Goal: Information Seeking & Learning: Learn about a topic

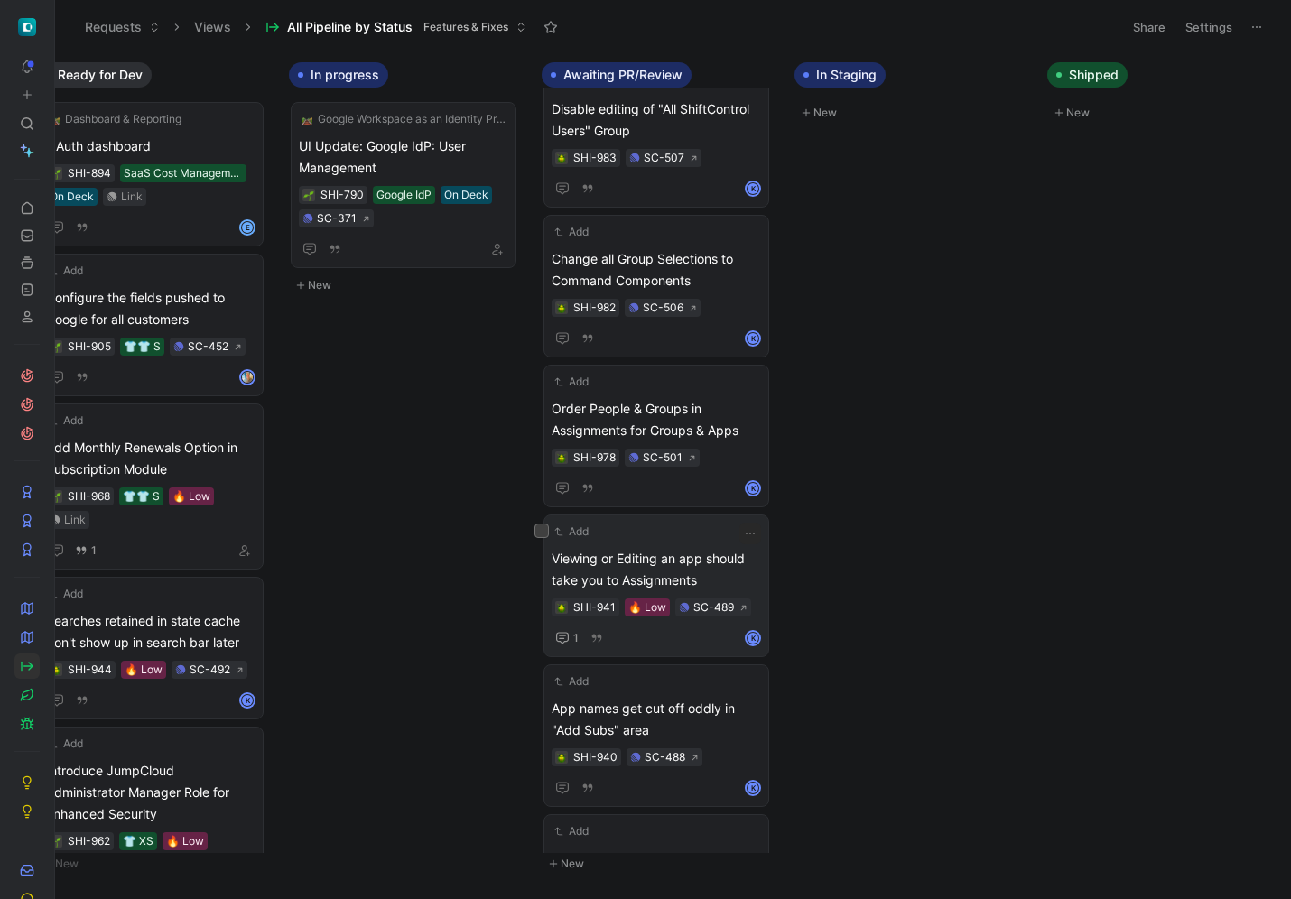
scroll to position [38, 0]
click at [642, 402] on span "Order People & Groups in Assignments for Groups & Apps" at bounding box center [656, 418] width 209 height 43
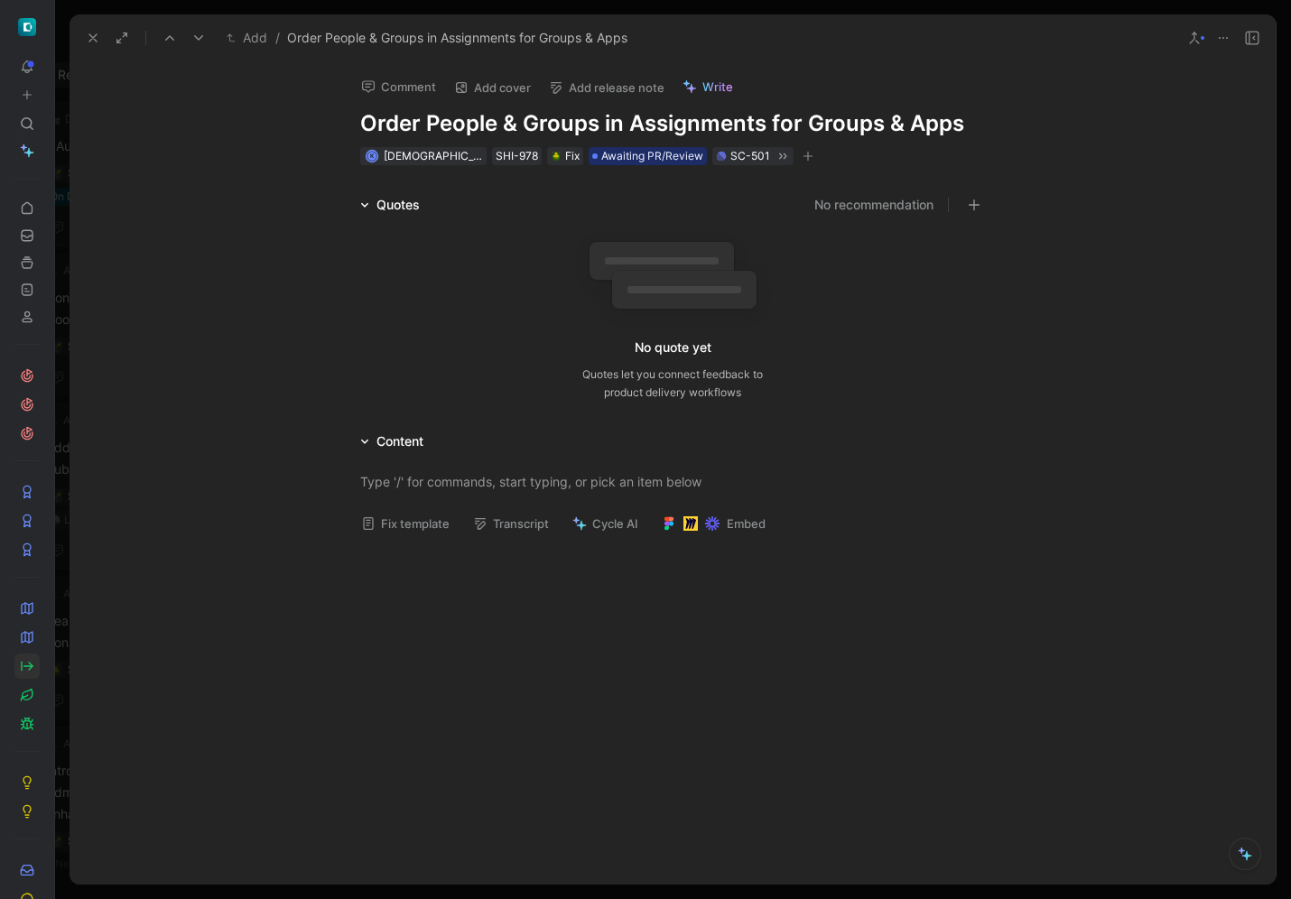
click at [409, 86] on button "Comment" at bounding box center [398, 86] width 91 height 25
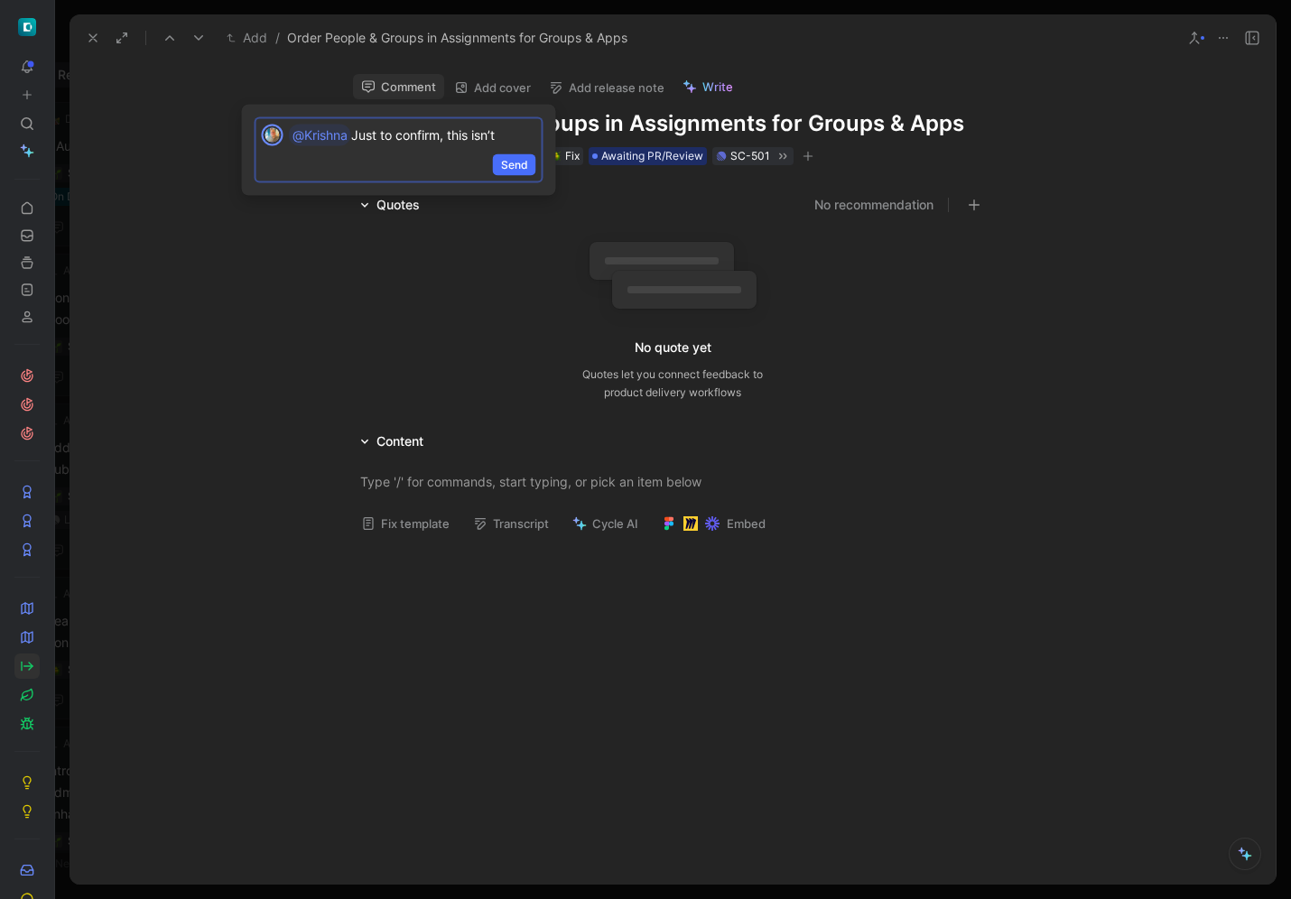
click at [509, 144] on p "@Krishna Just to confirm, this isn’t" at bounding box center [412, 136] width 247 height 22
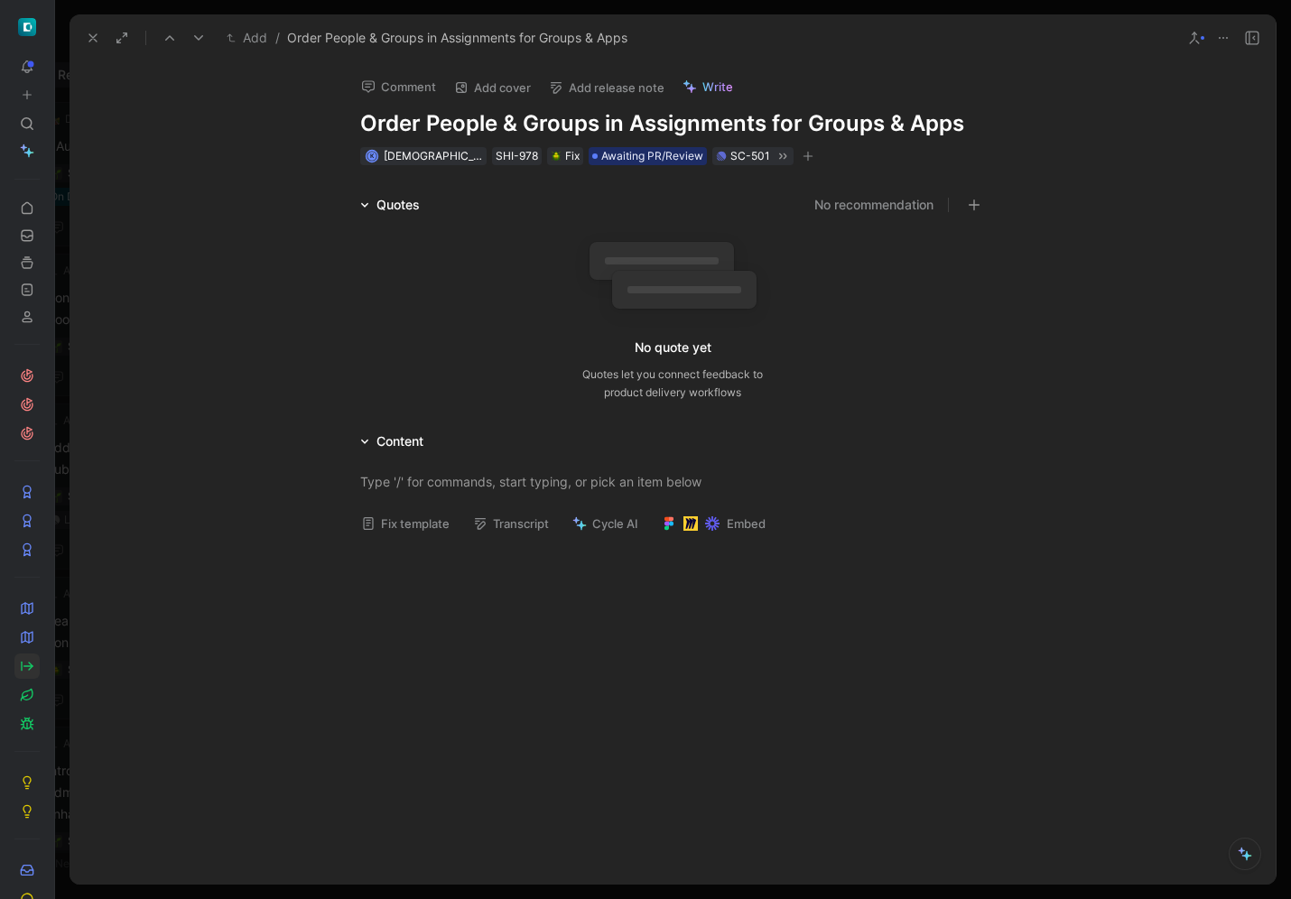
click at [660, 134] on h1 "Order People & Groups in Assignments for Groups & Apps" at bounding box center [672, 123] width 625 height 29
copy h1 "Assignments"
copy h1 "Order People & Groups in Assignments for Groups & Apps"
click at [92, 35] on icon at bounding box center [93, 38] width 14 height 14
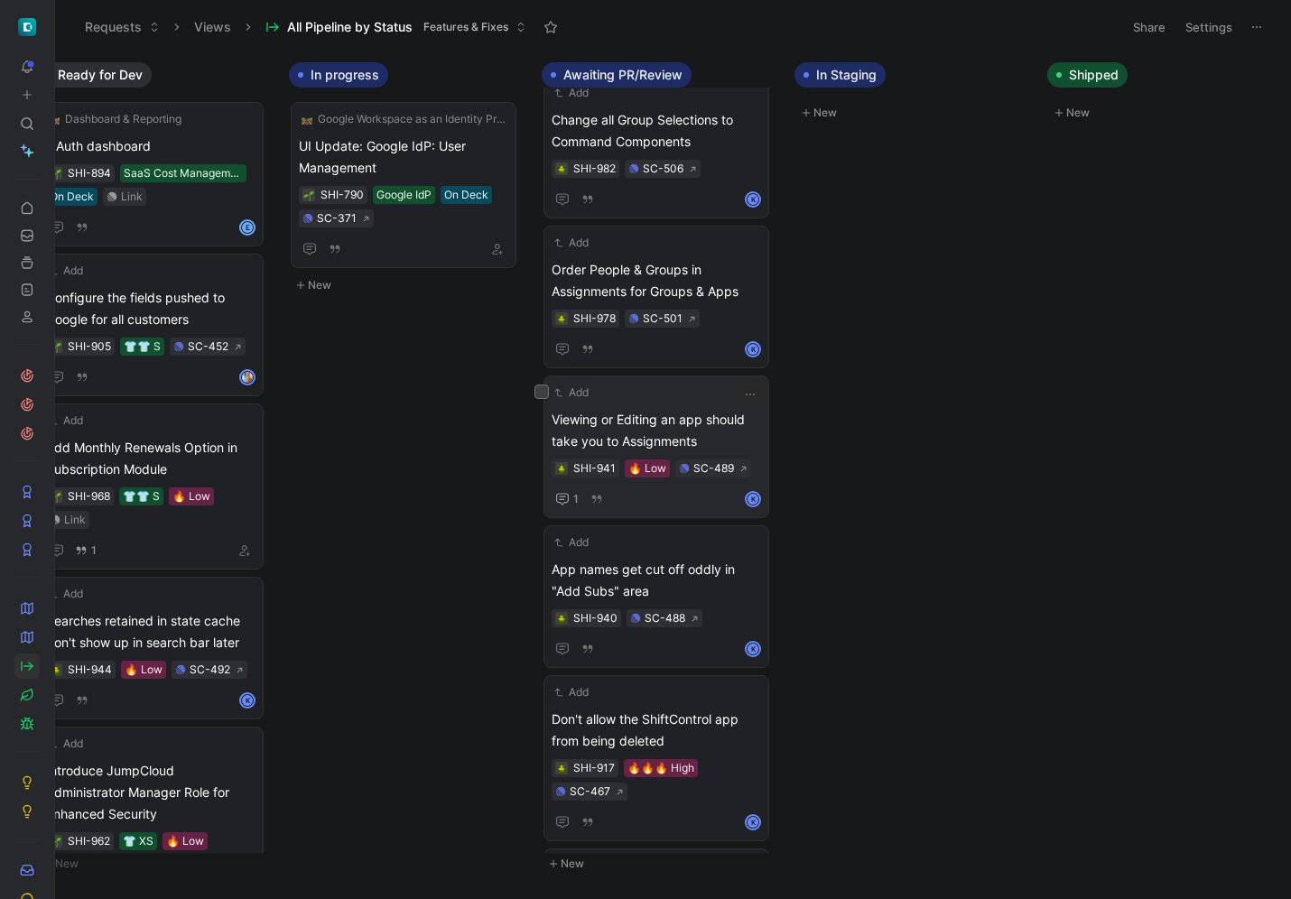
scroll to position [414, 0]
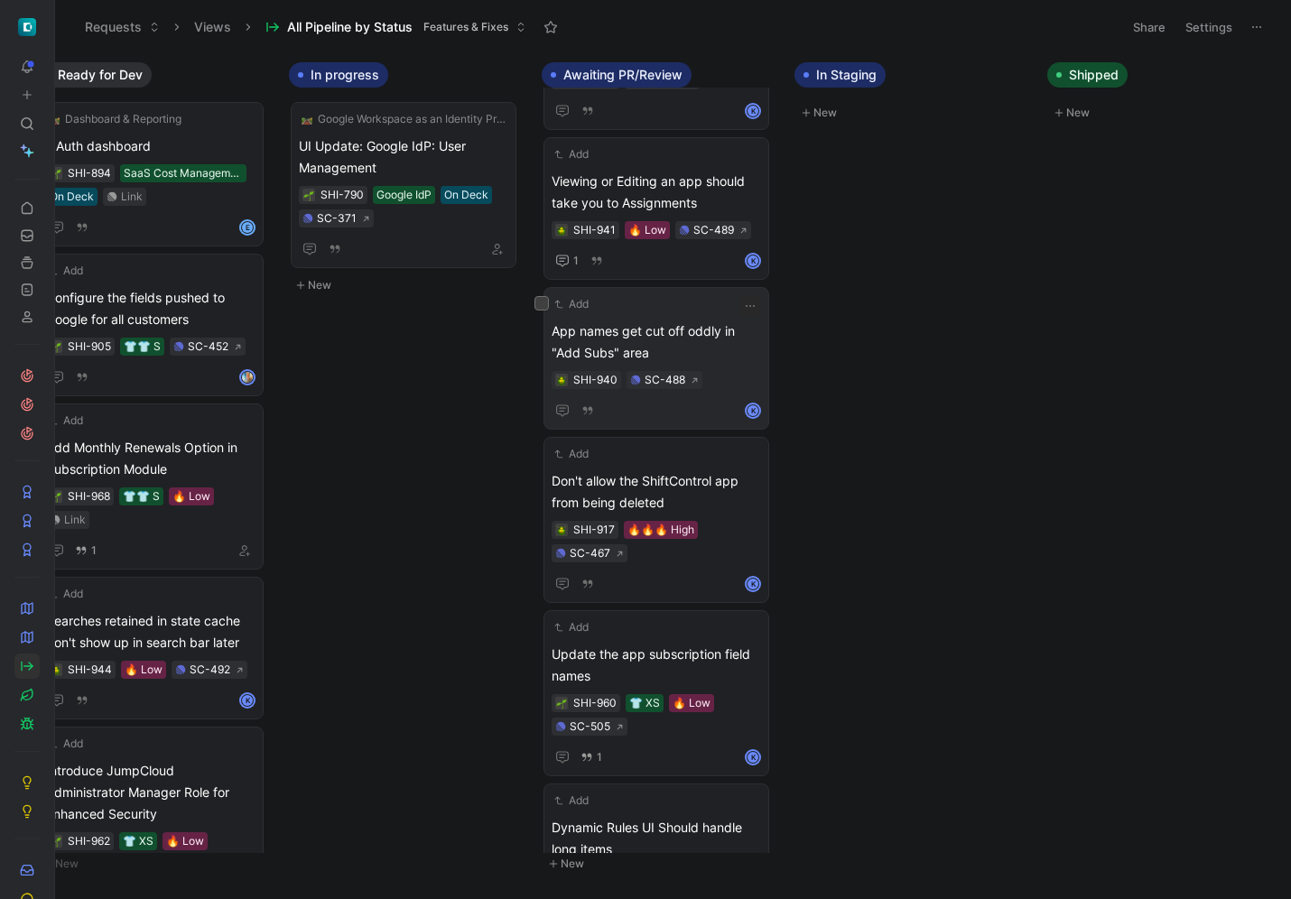
click at [685, 352] on span "App names get cut off oddly in "Add Subs" area" at bounding box center [656, 342] width 209 height 43
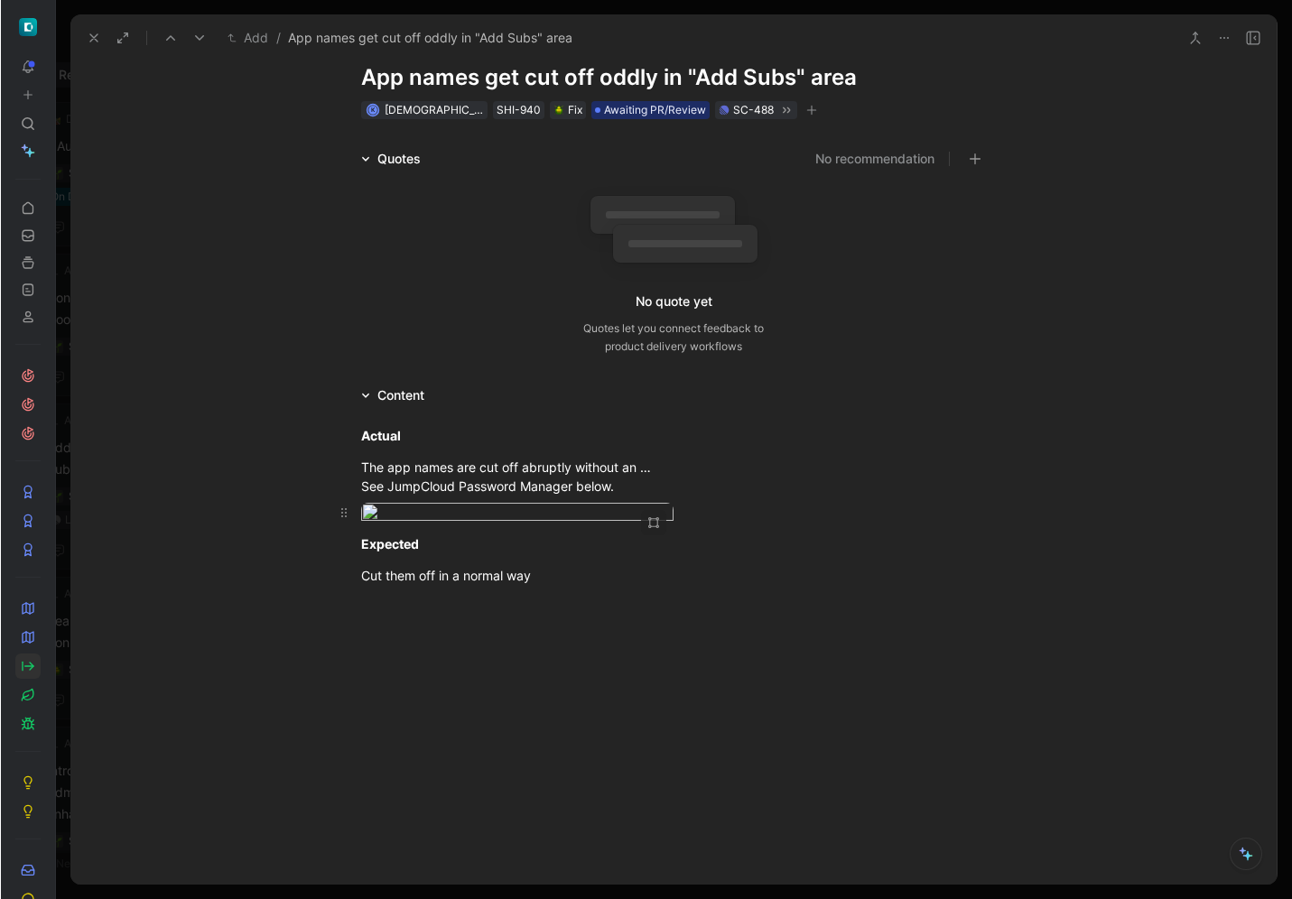
scroll to position [296, 0]
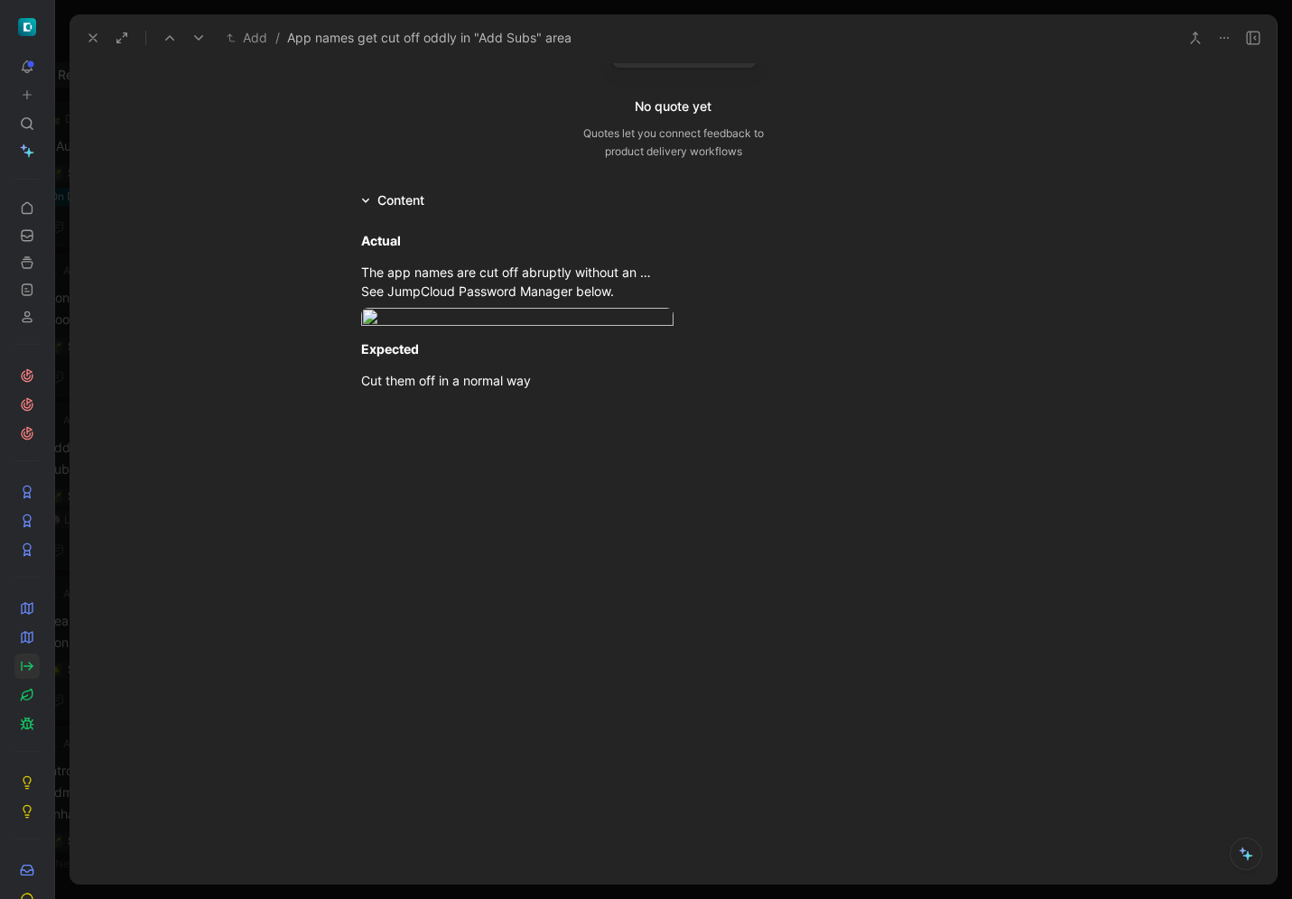
click at [95, 29] on button at bounding box center [92, 37] width 25 height 25
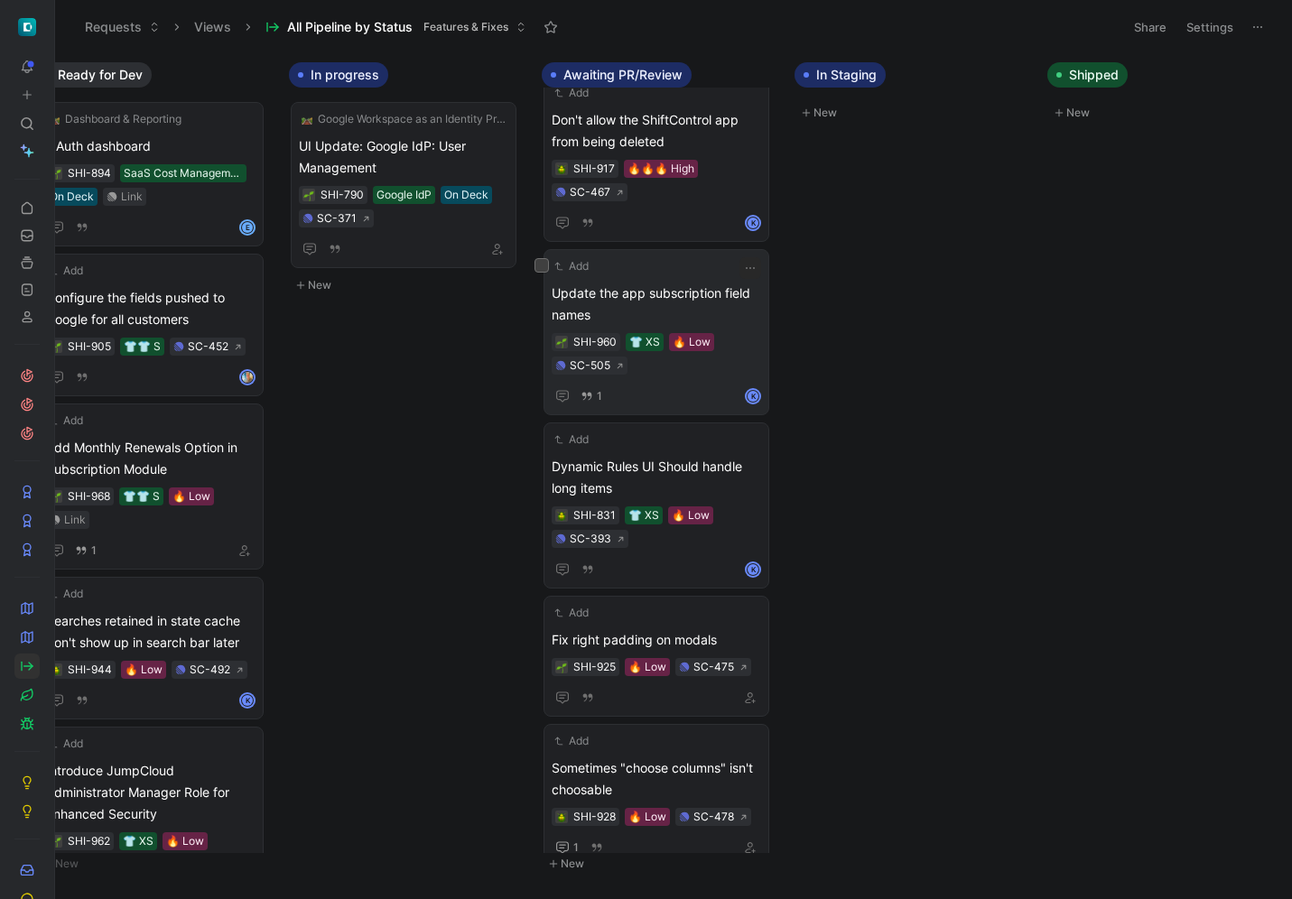
scroll to position [834, 0]
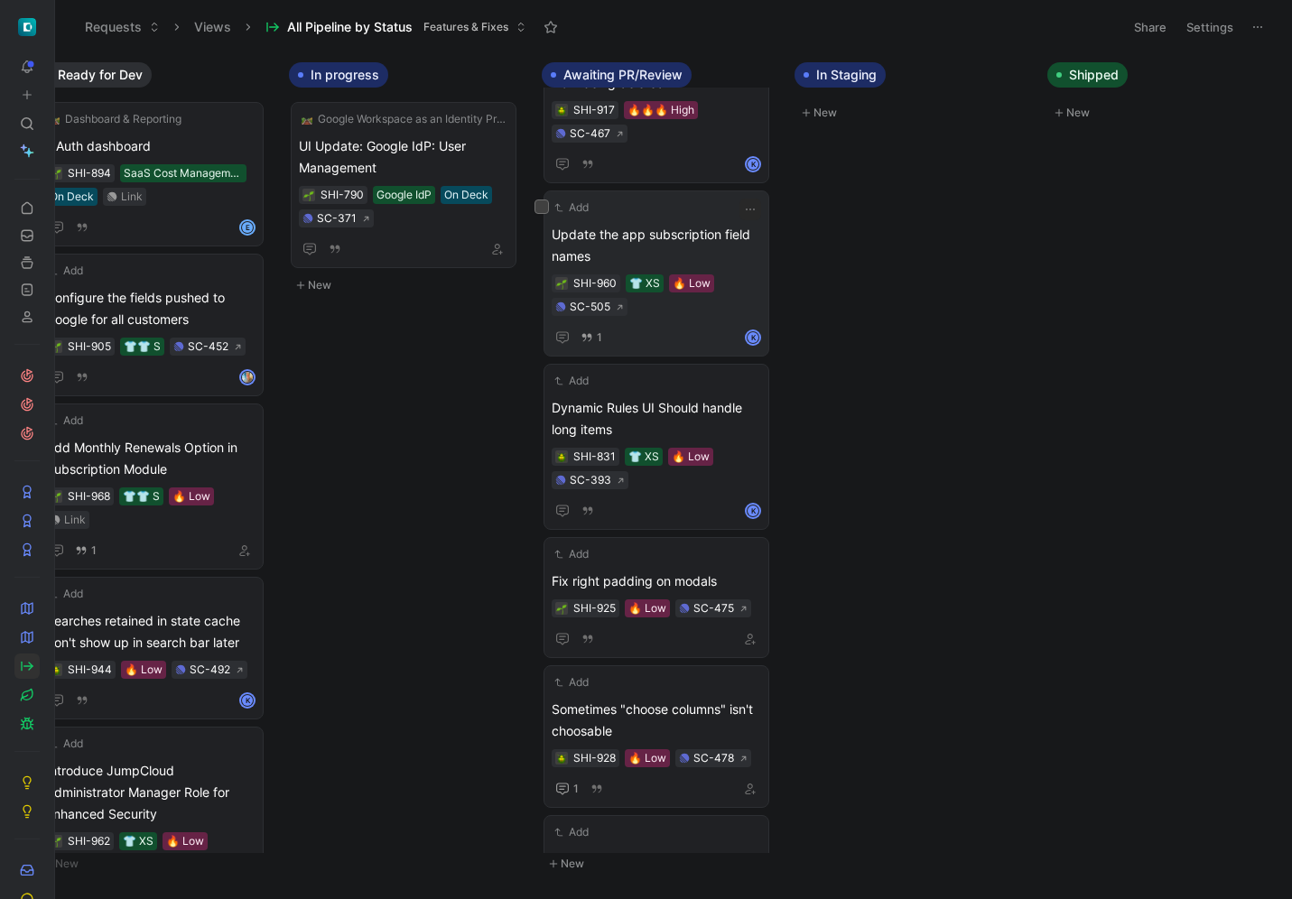
click at [711, 224] on span "Update the app subscription field names" at bounding box center [656, 245] width 209 height 43
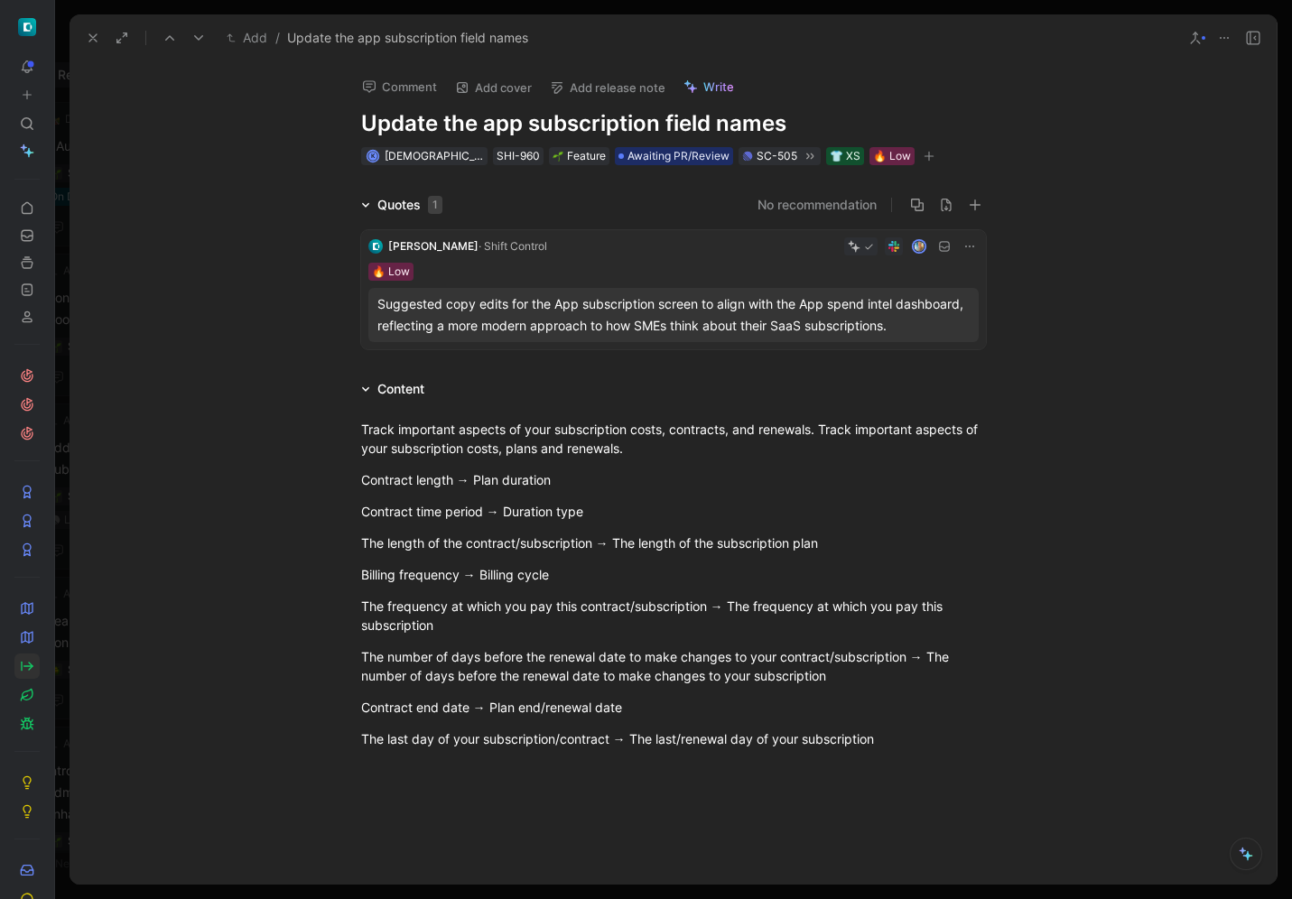
click at [95, 36] on use at bounding box center [92, 37] width 7 height 7
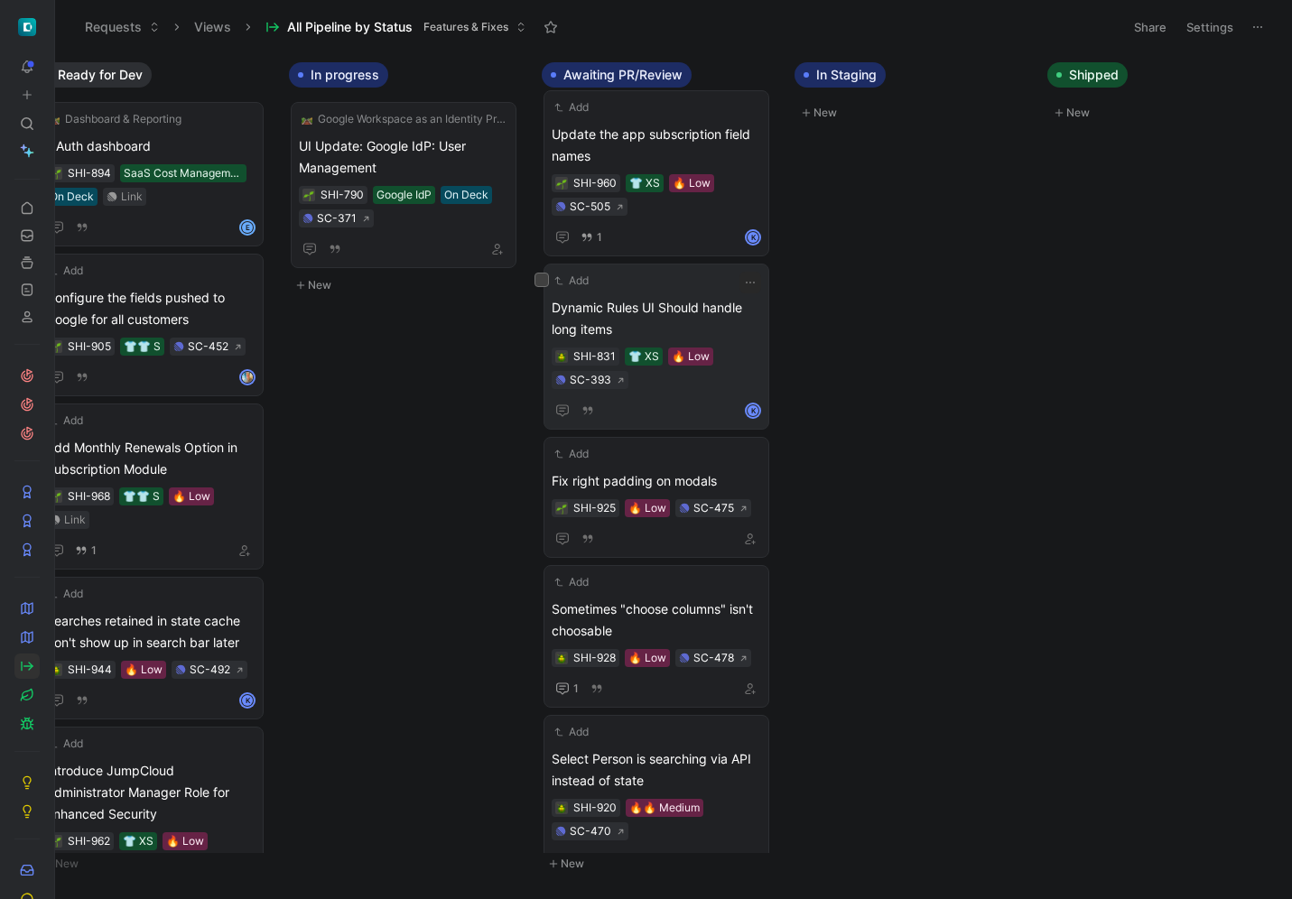
scroll to position [945, 0]
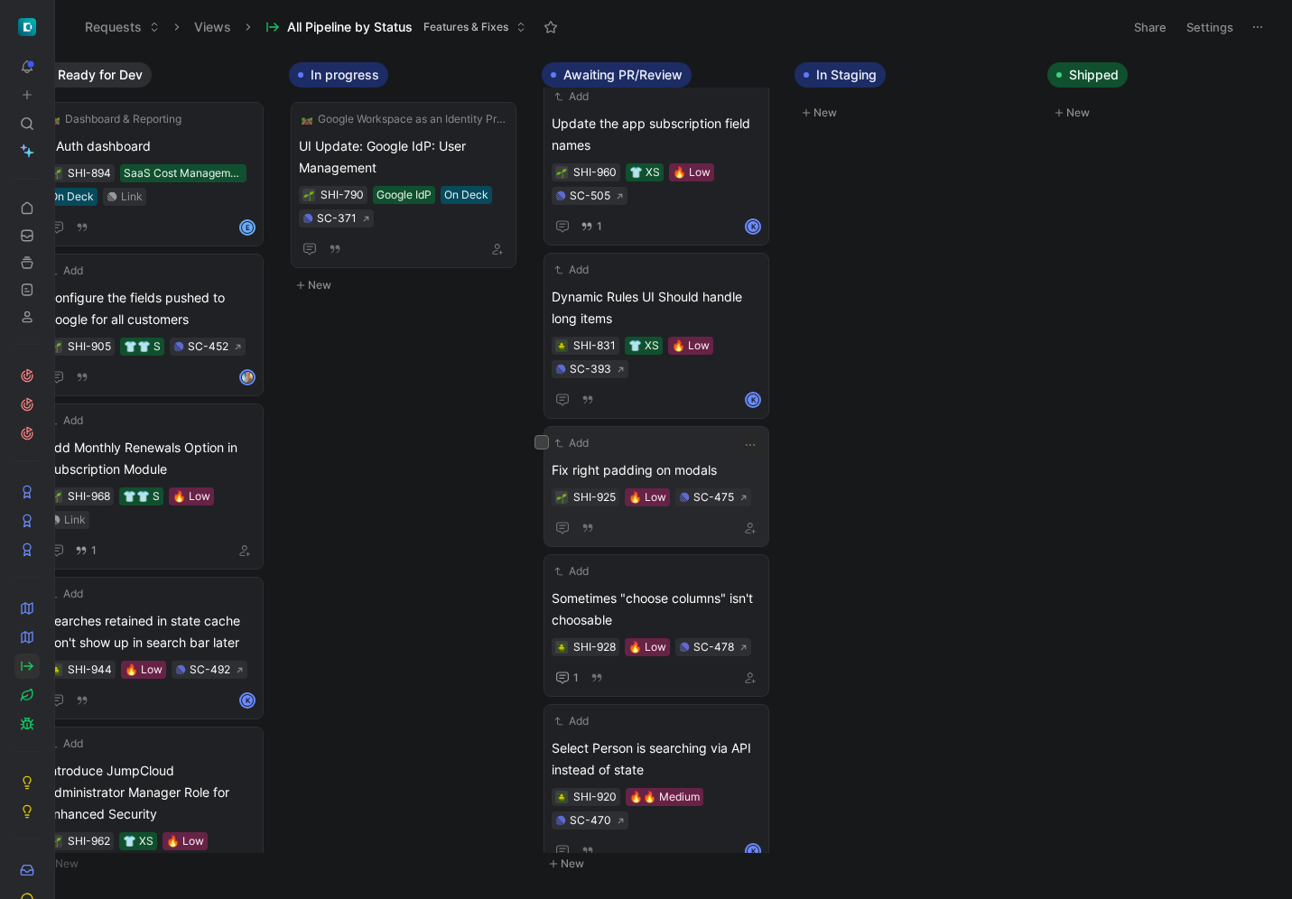
click at [687, 460] on span "Fix right padding on modals" at bounding box center [656, 471] width 209 height 22
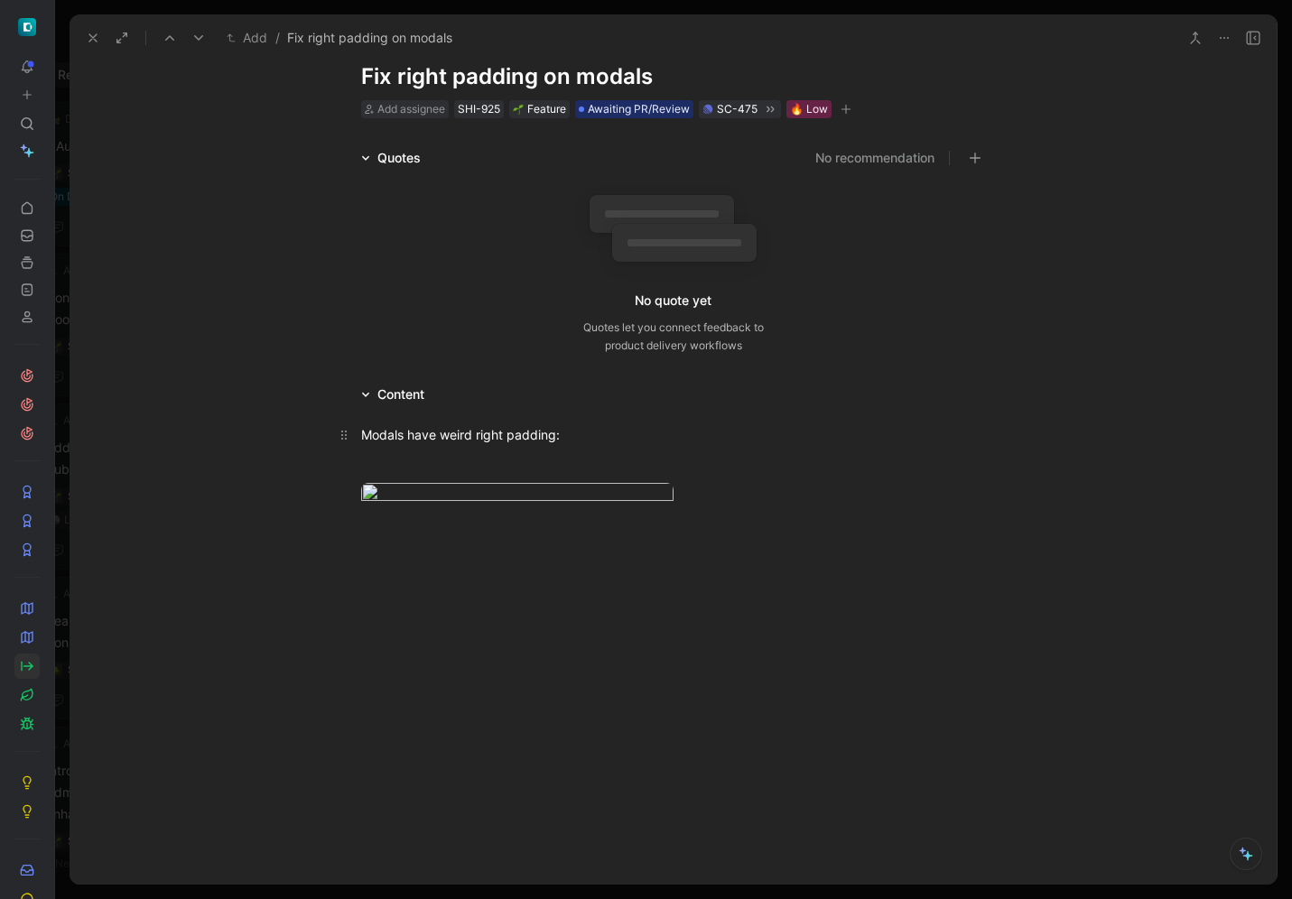
scroll to position [54, 0]
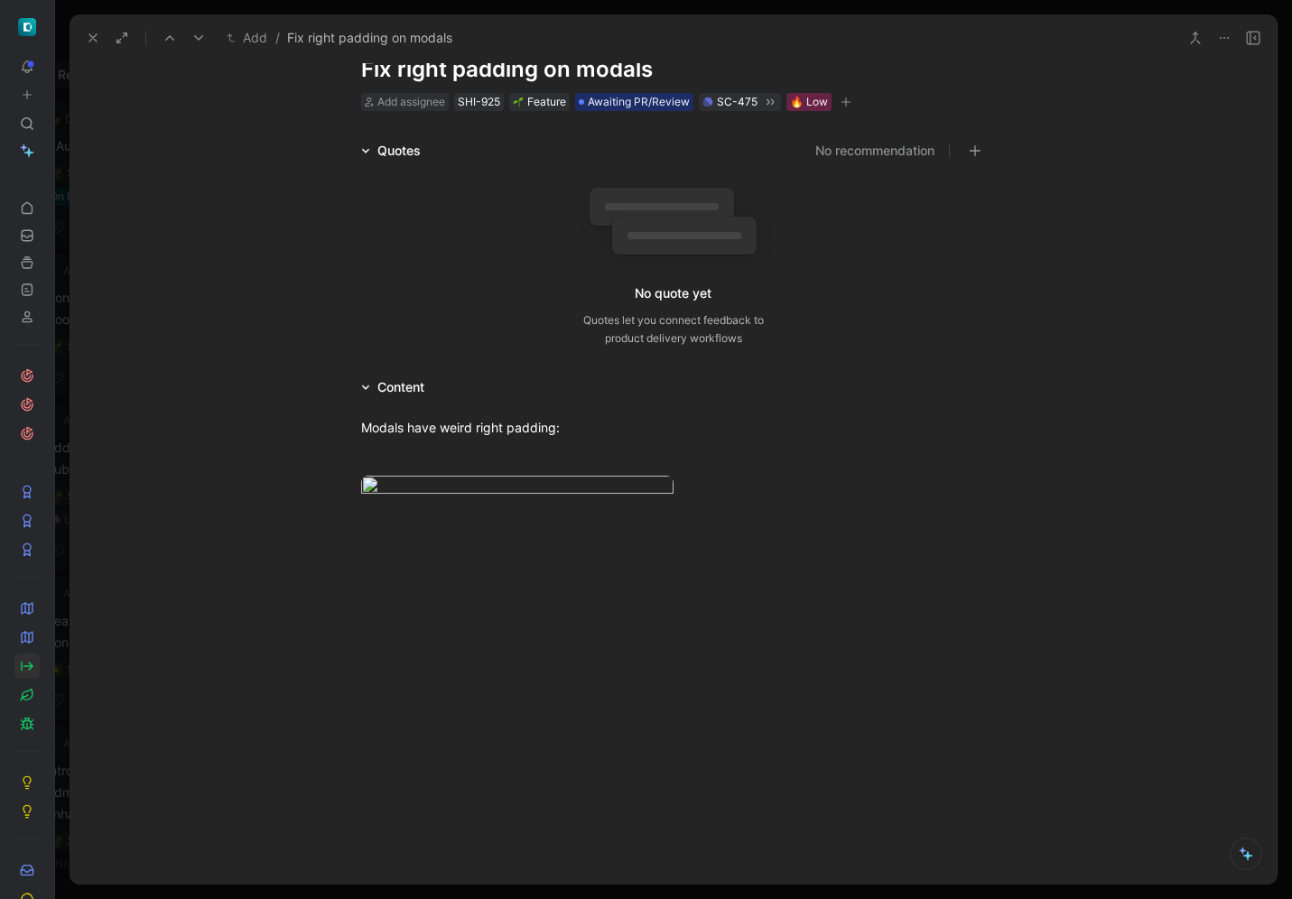
click at [88, 41] on icon at bounding box center [93, 38] width 14 height 14
